Goal: Task Accomplishment & Management: Manage account settings

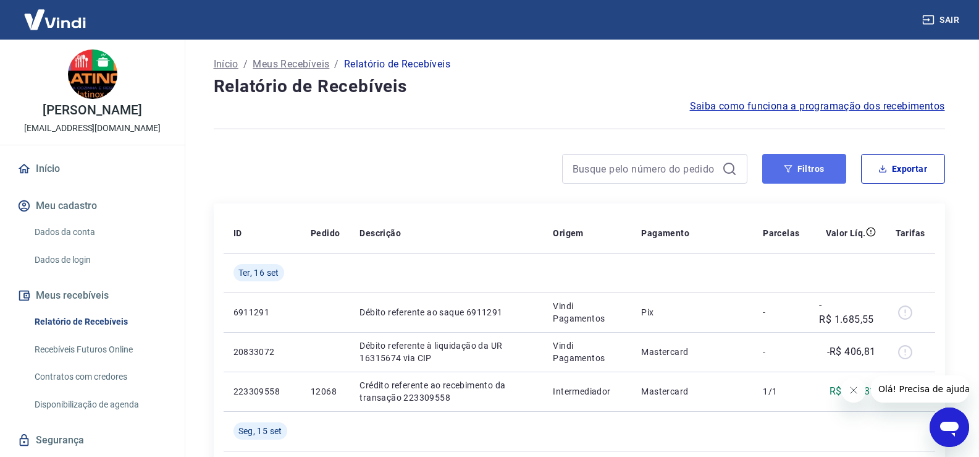
click at [803, 167] on button "Filtros" at bounding box center [804, 169] width 84 height 30
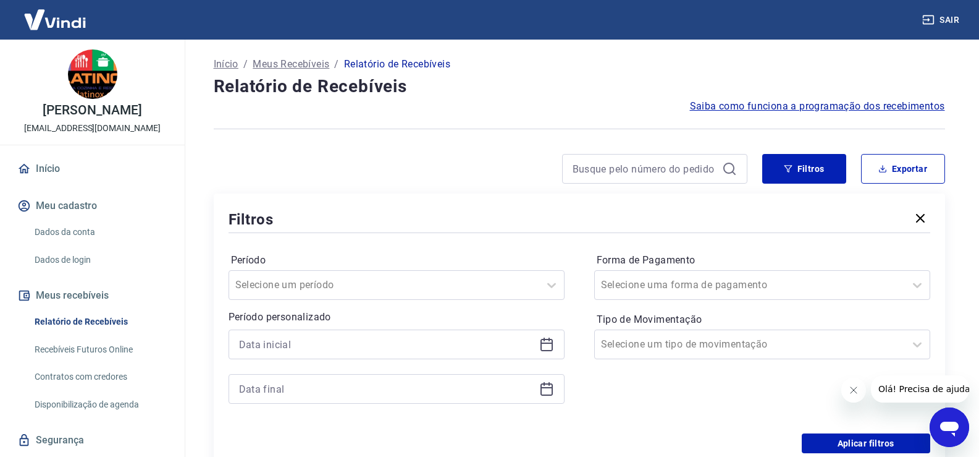
click at [546, 346] on icon at bounding box center [546, 344] width 15 height 15
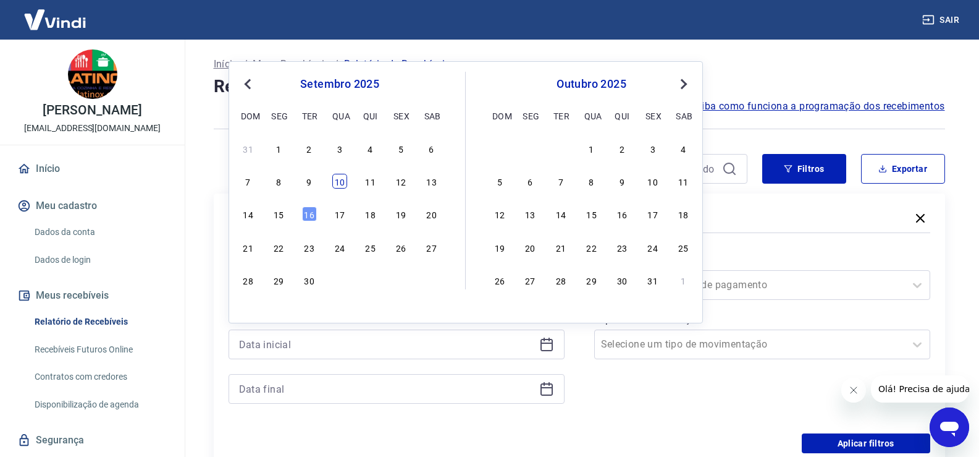
click at [340, 180] on div "10" at bounding box center [339, 181] width 15 height 15
type input "[DATE]"
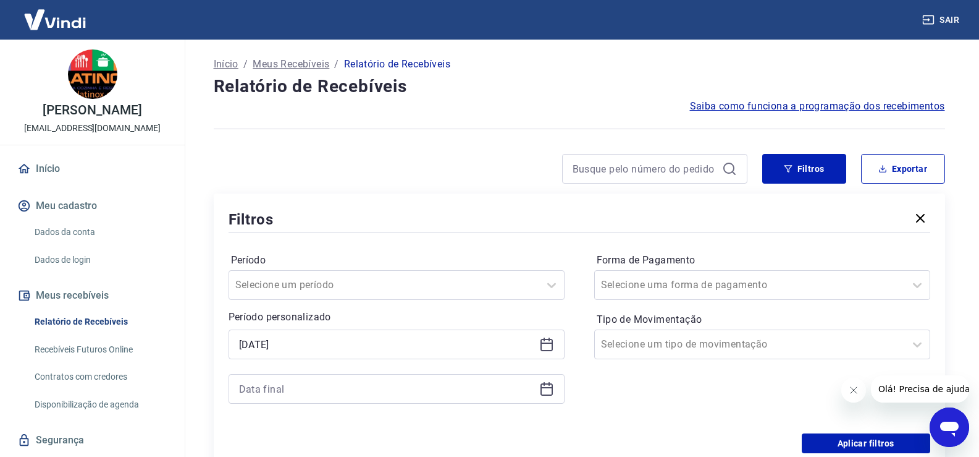
click at [546, 386] on icon at bounding box center [546, 388] width 15 height 15
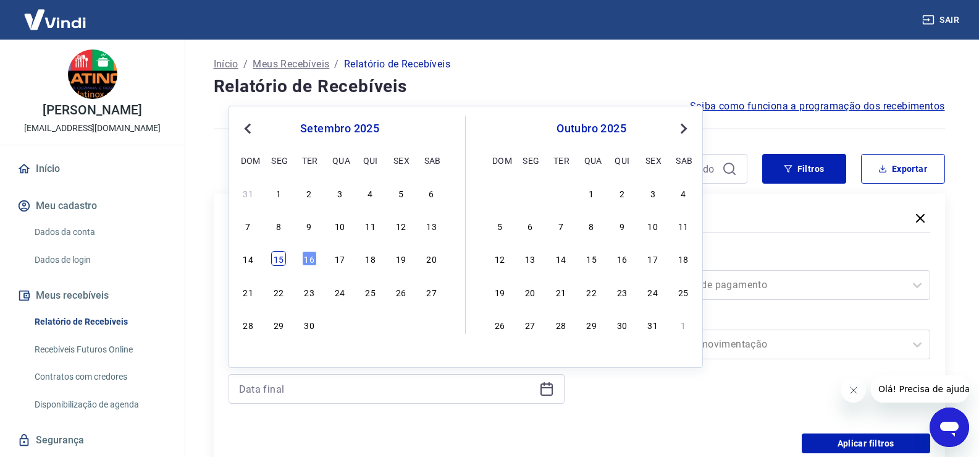
click at [279, 258] on div "15" at bounding box center [278, 258] width 15 height 15
type input "[DATE]"
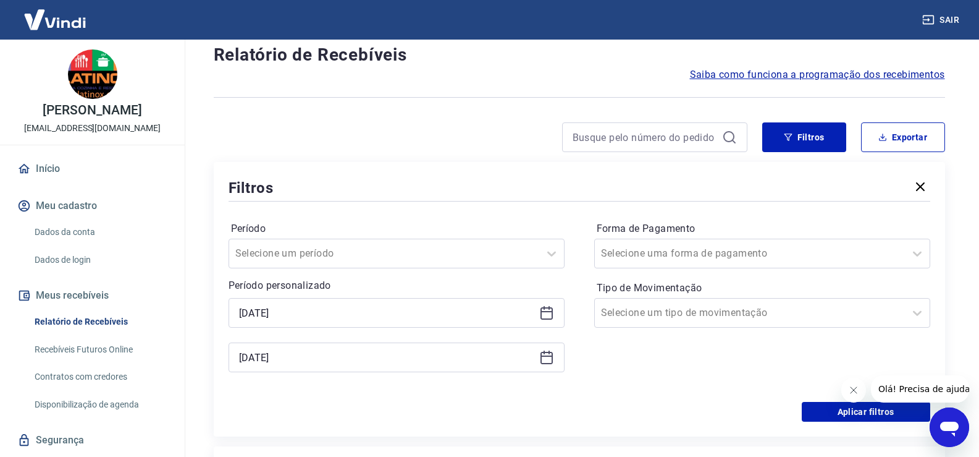
scroll to position [62, 0]
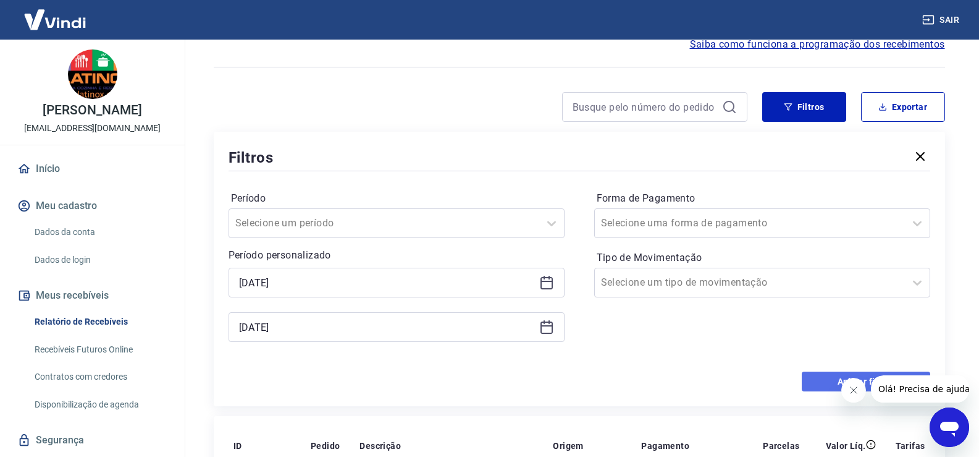
click at [819, 377] on button "Aplicar filtros" at bounding box center [866, 381] width 129 height 20
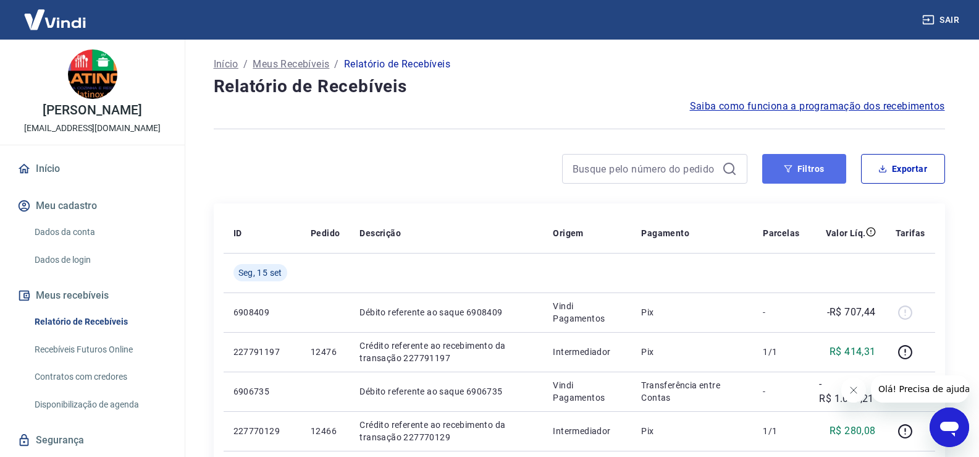
click at [812, 166] on button "Filtros" at bounding box center [804, 169] width 84 height 30
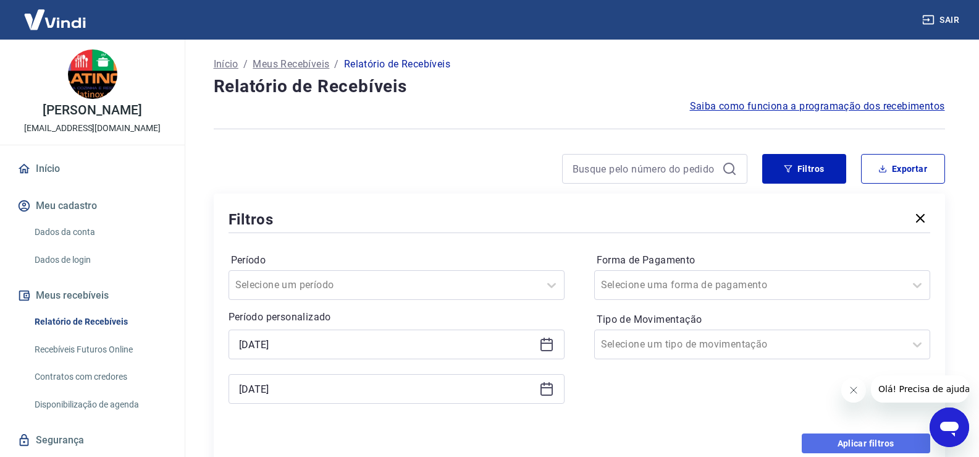
click at [851, 437] on button "Aplicar filtros" at bounding box center [866, 443] width 129 height 20
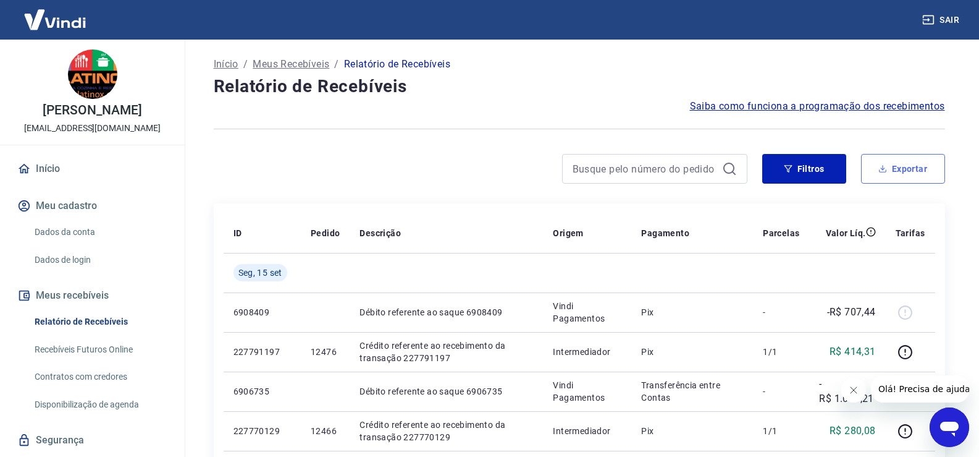
click at [884, 168] on icon "button" at bounding box center [882, 168] width 9 height 9
type input "[DATE]"
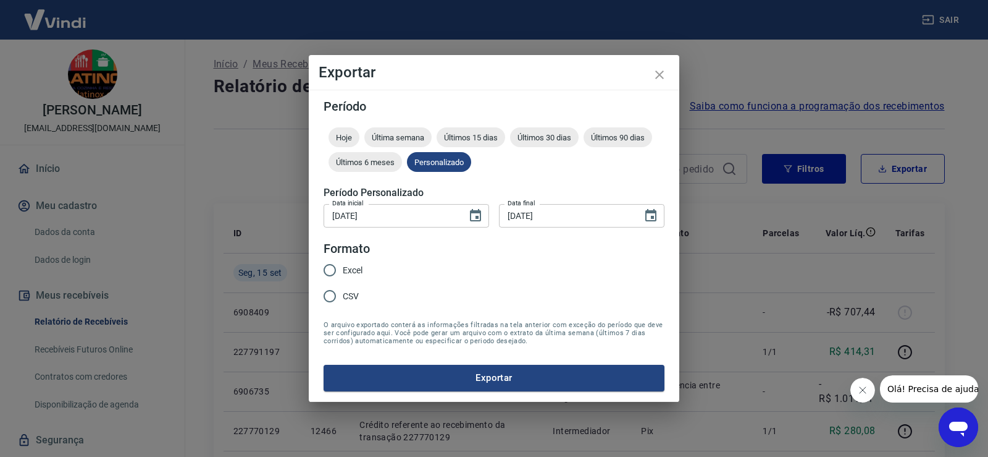
click at [348, 266] on span "Excel" at bounding box center [353, 270] width 20 height 13
click at [343, 266] on input "Excel" at bounding box center [330, 270] width 26 height 26
radio input "true"
click at [466, 376] on button "Exportar" at bounding box center [494, 377] width 341 height 26
